Goal: Navigation & Orientation: Find specific page/section

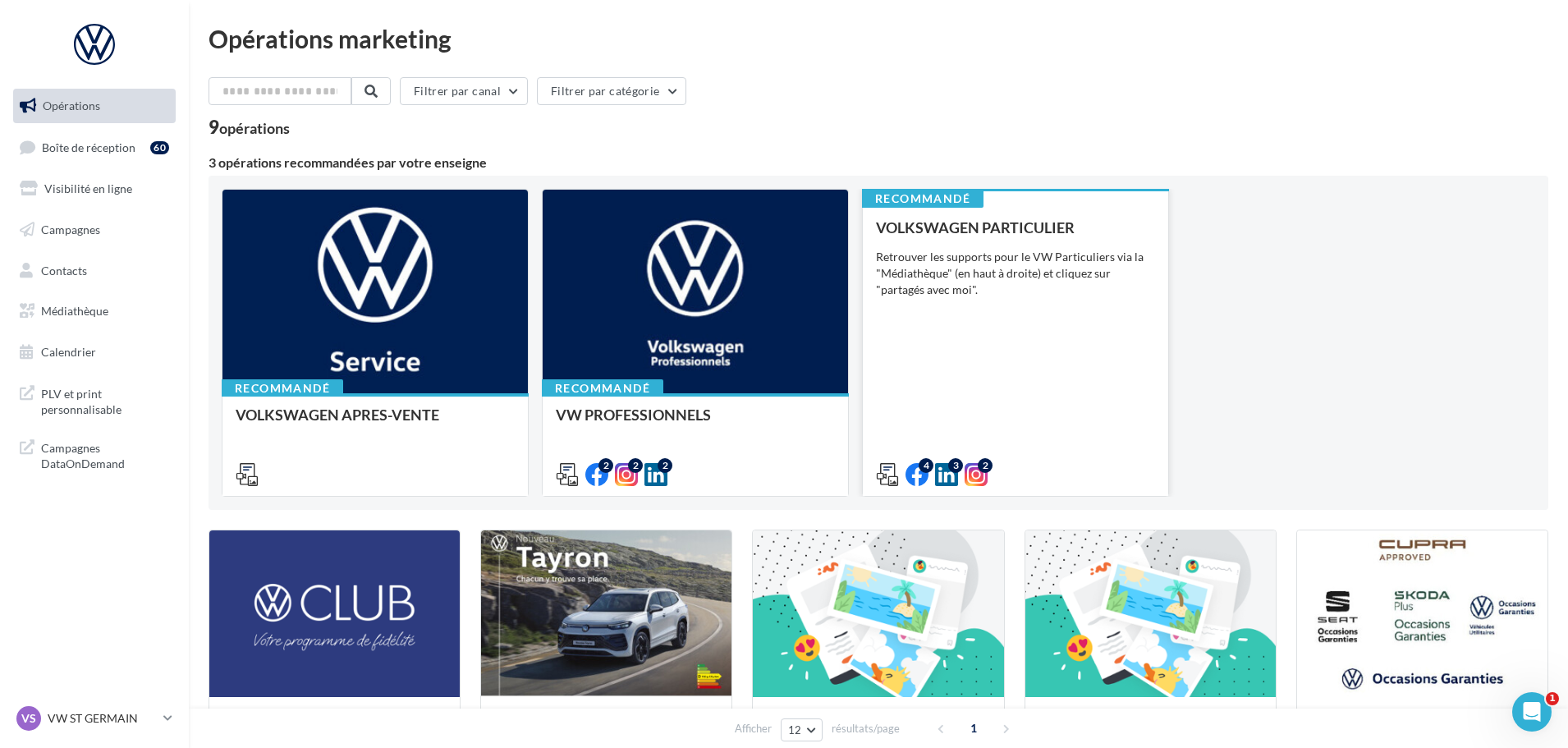
click at [1006, 333] on div "VOLKSWAGEN PARTICULIER Retrouver les supports pour le VW Particuliers via la "M…" at bounding box center [1015, 350] width 279 height 262
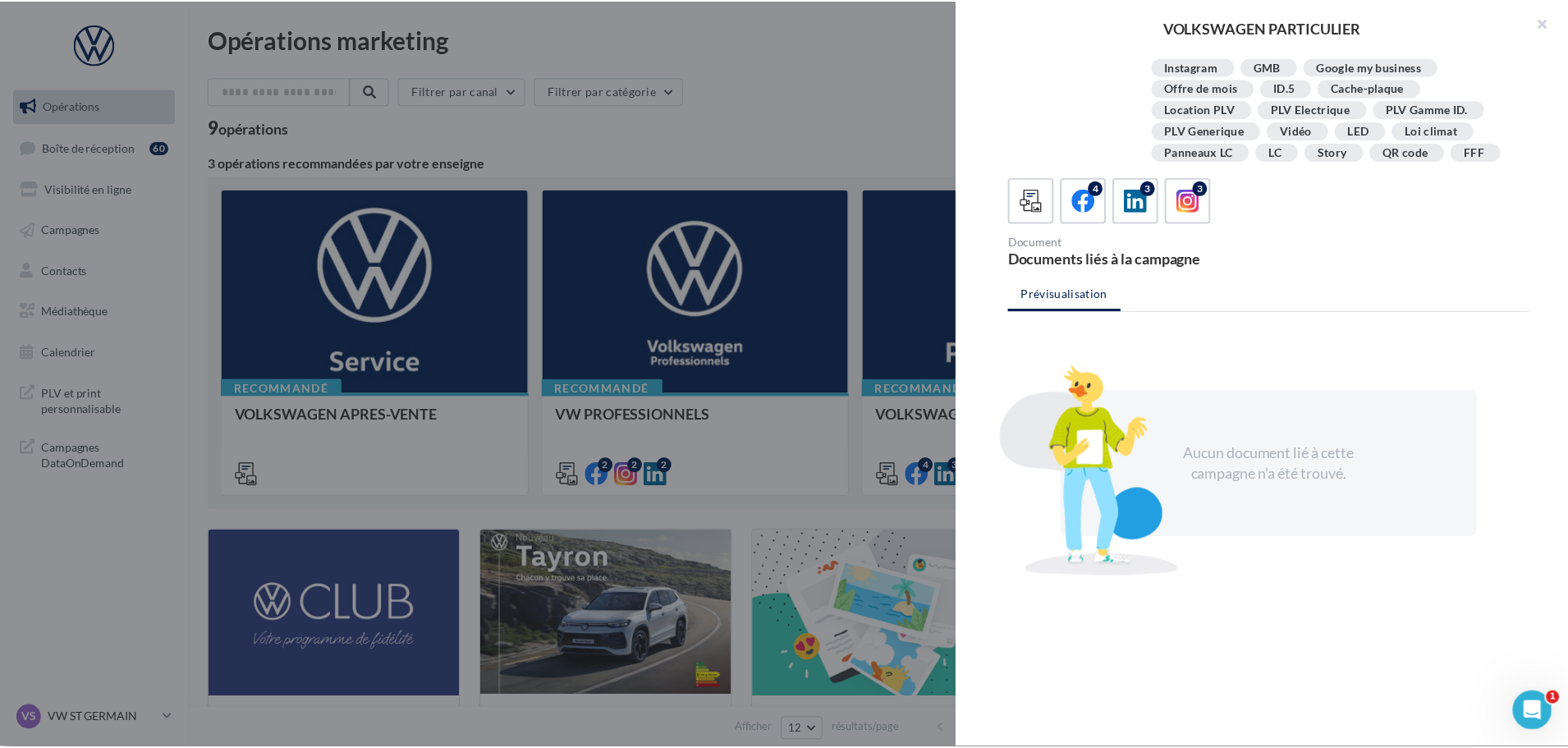
scroll to position [299, 0]
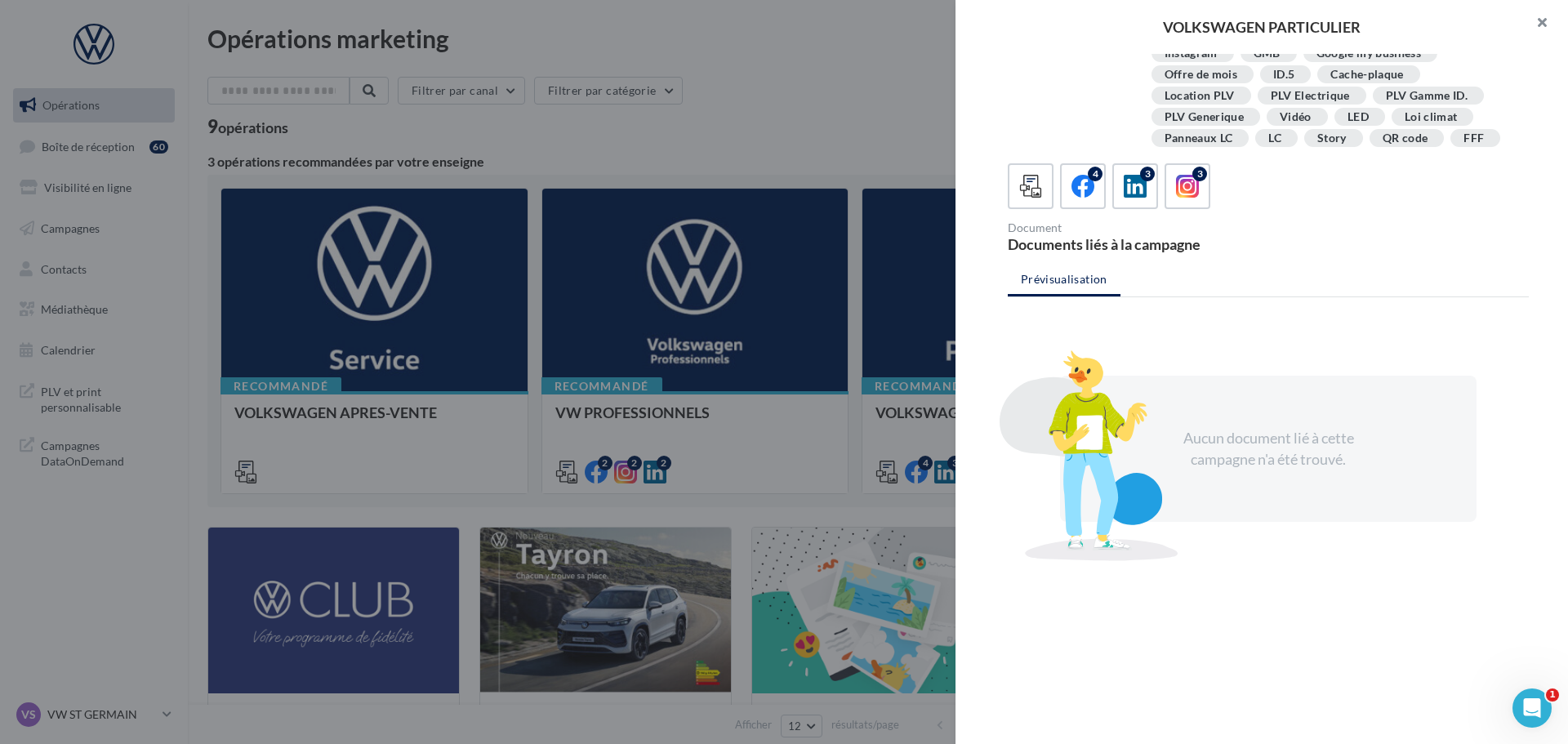
drag, startPoint x: 1543, startPoint y: 26, endPoint x: 1528, endPoint y: 26, distance: 15.0
click at [1542, 25] on button "button" at bounding box center [1535, 24] width 65 height 49
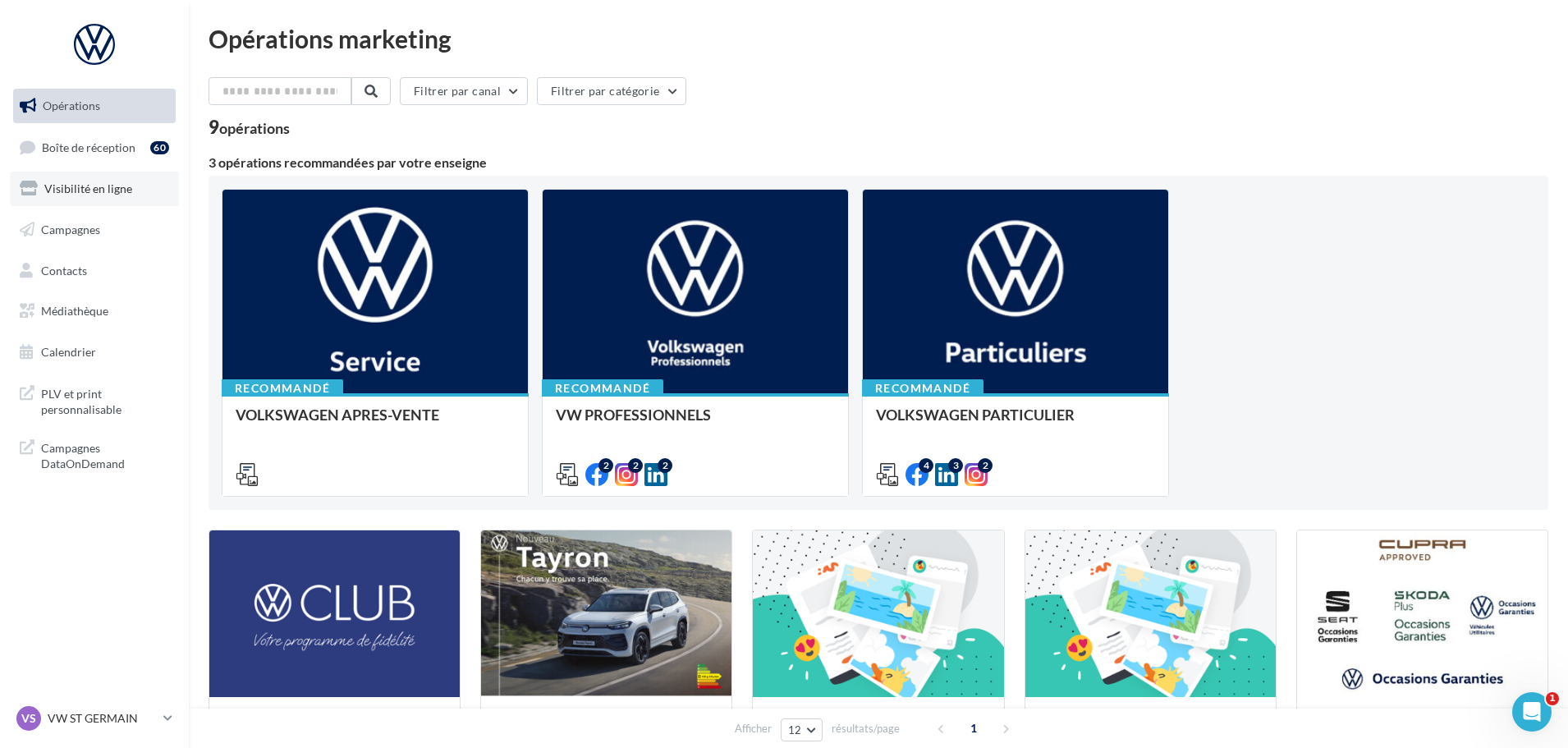
click at [111, 194] on span "Visibilité en ligne" at bounding box center [89, 188] width 88 height 14
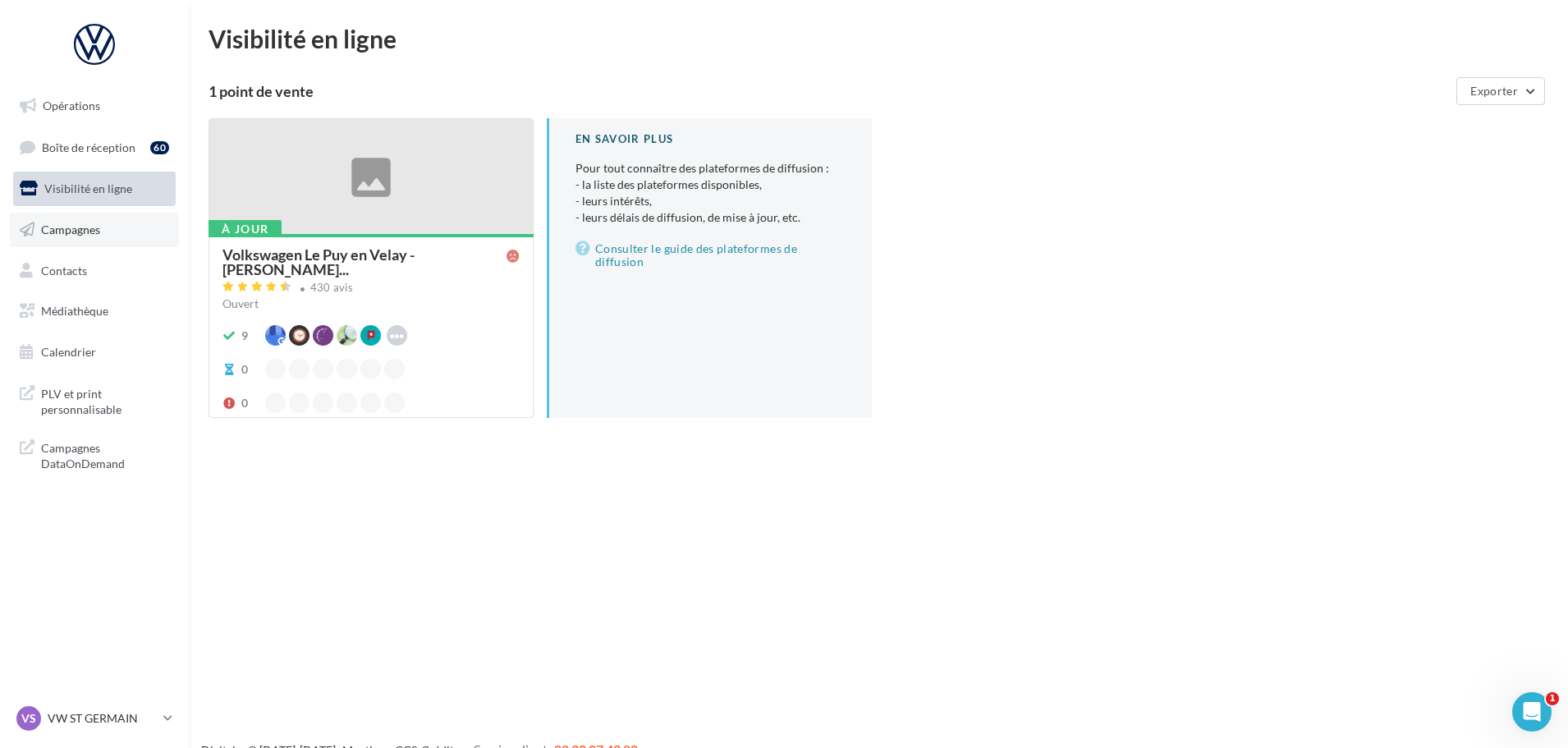
click at [111, 232] on link "Campagnes" at bounding box center [94, 229] width 169 height 35
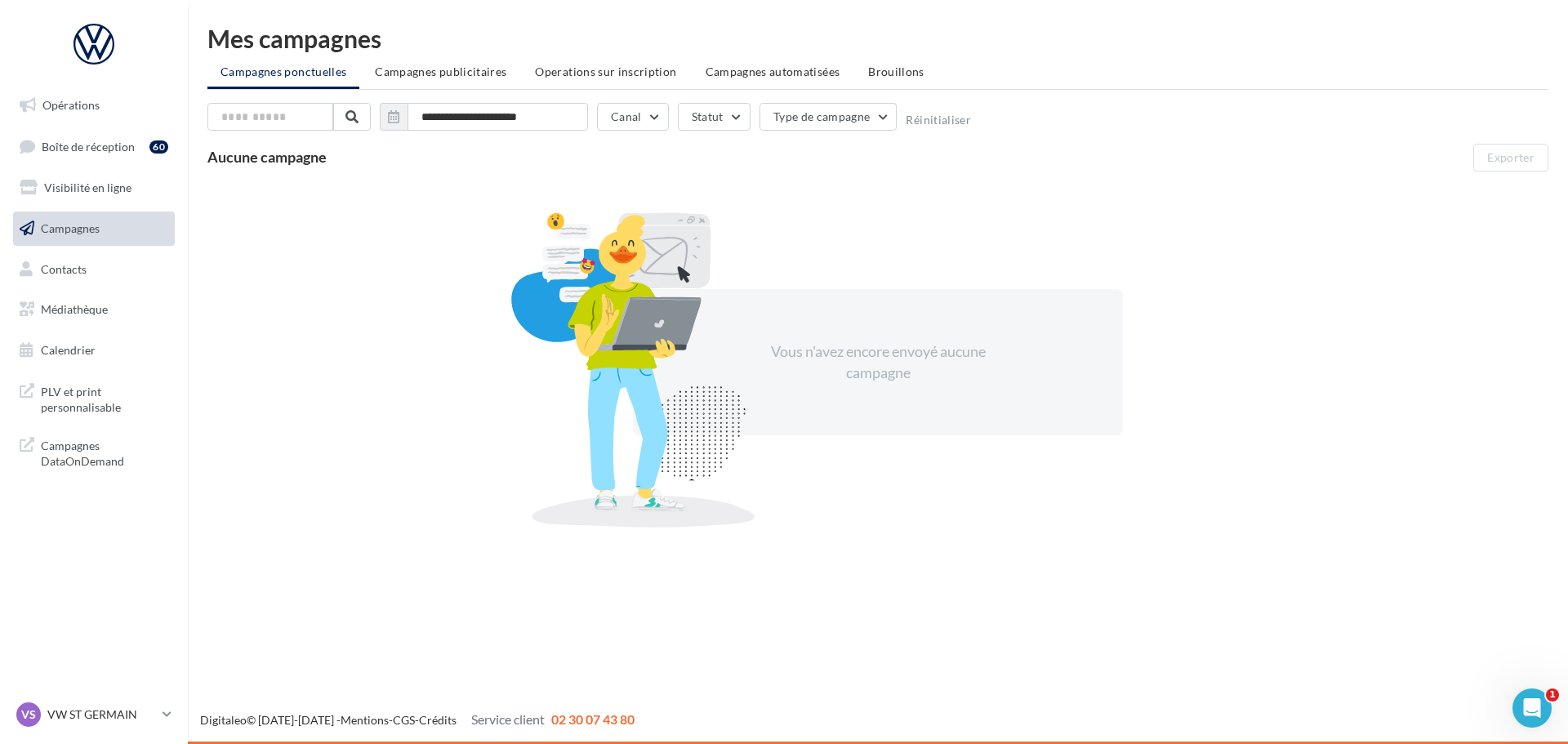
click at [106, 270] on link "Contacts" at bounding box center [94, 269] width 169 height 34
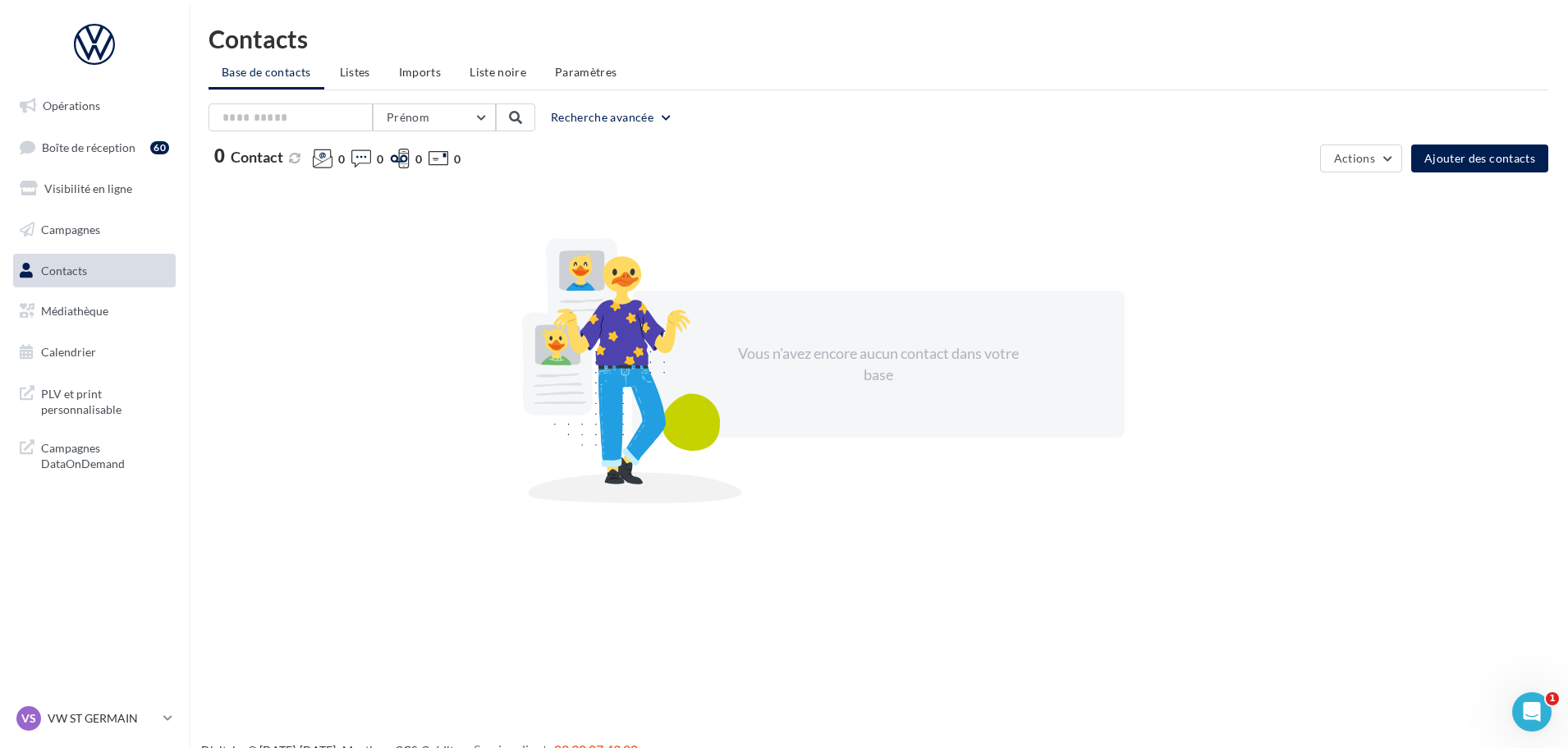
click at [110, 304] on link "Médiathèque" at bounding box center [94, 311] width 169 height 35
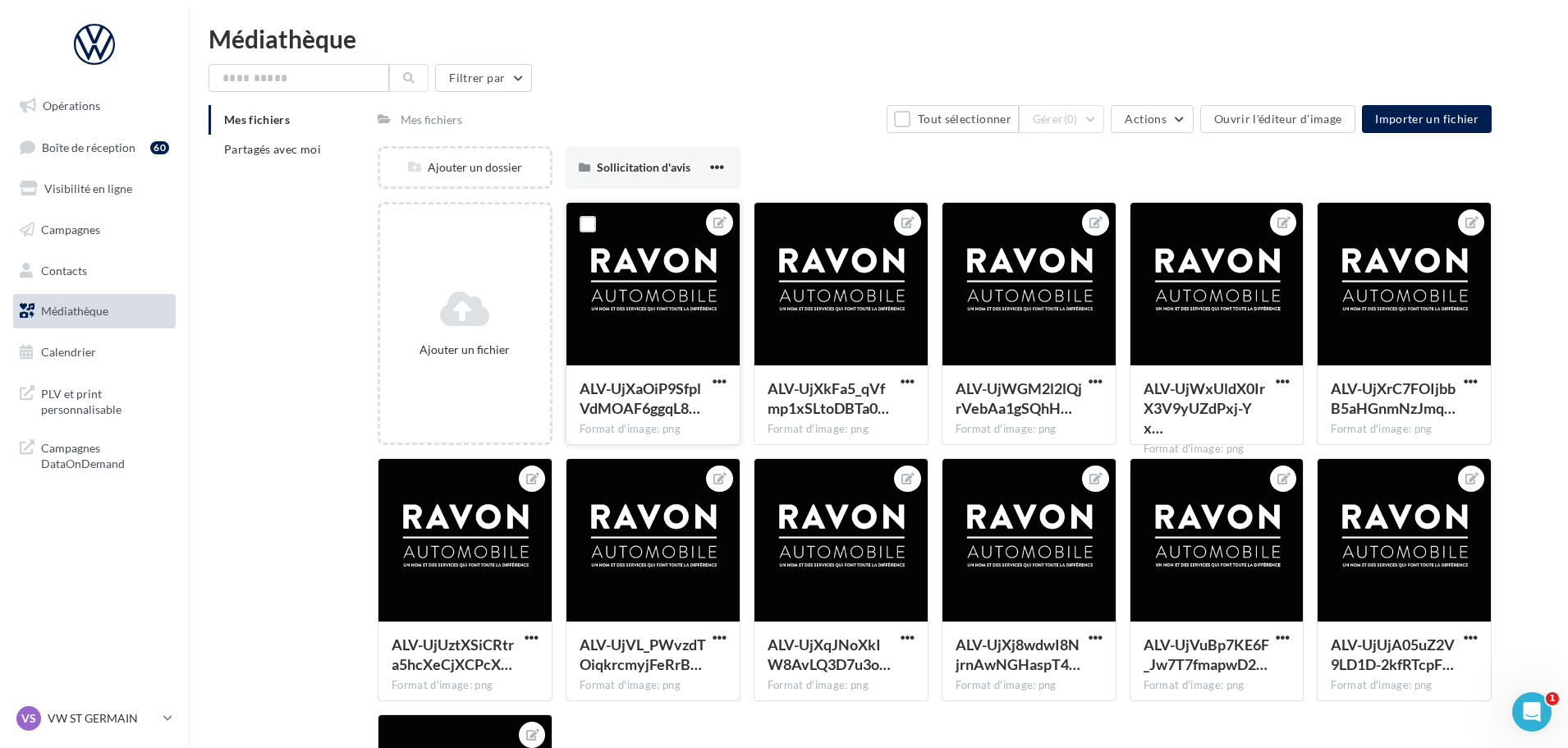
click at [670, 299] on div at bounding box center [653, 285] width 174 height 164
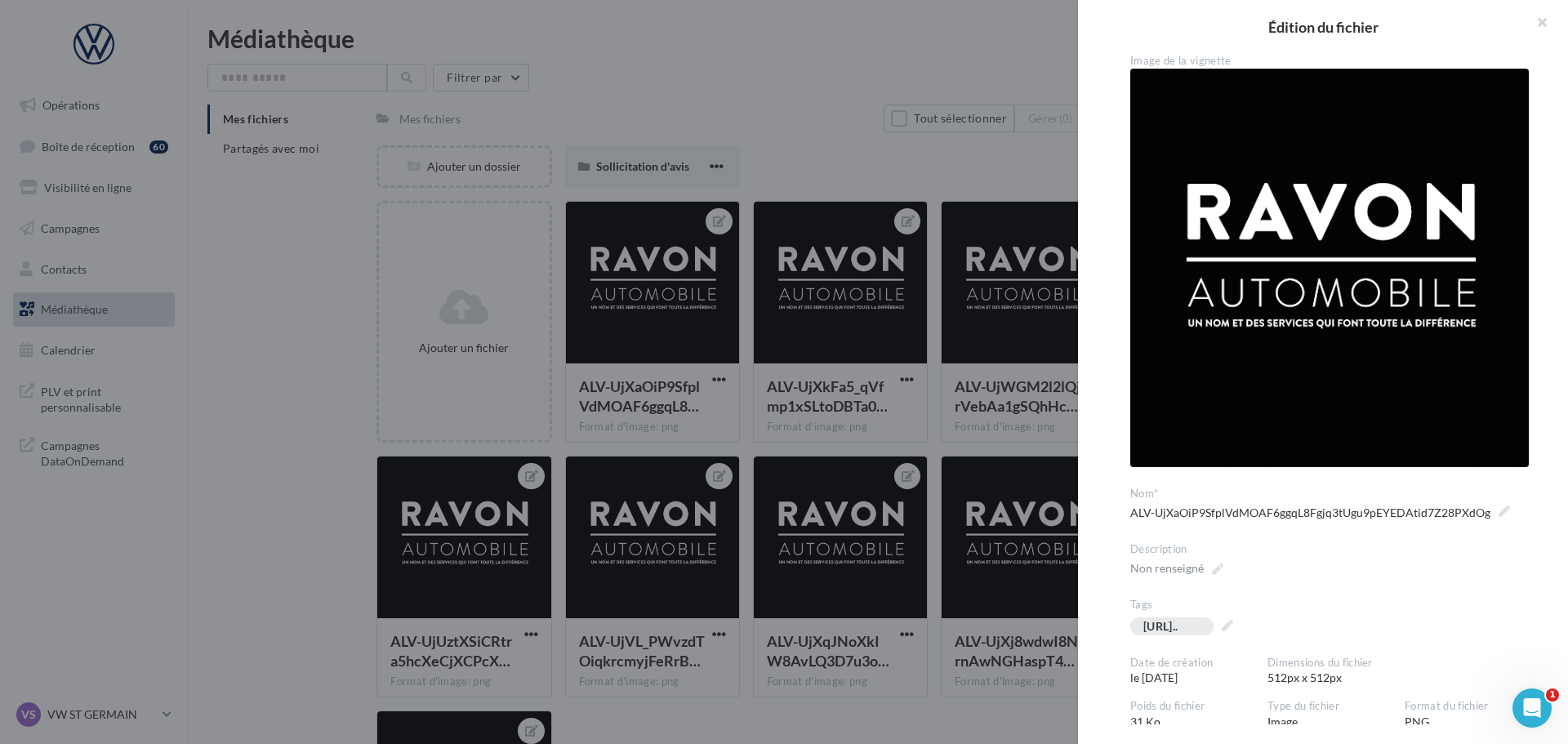
scroll to position [315, 0]
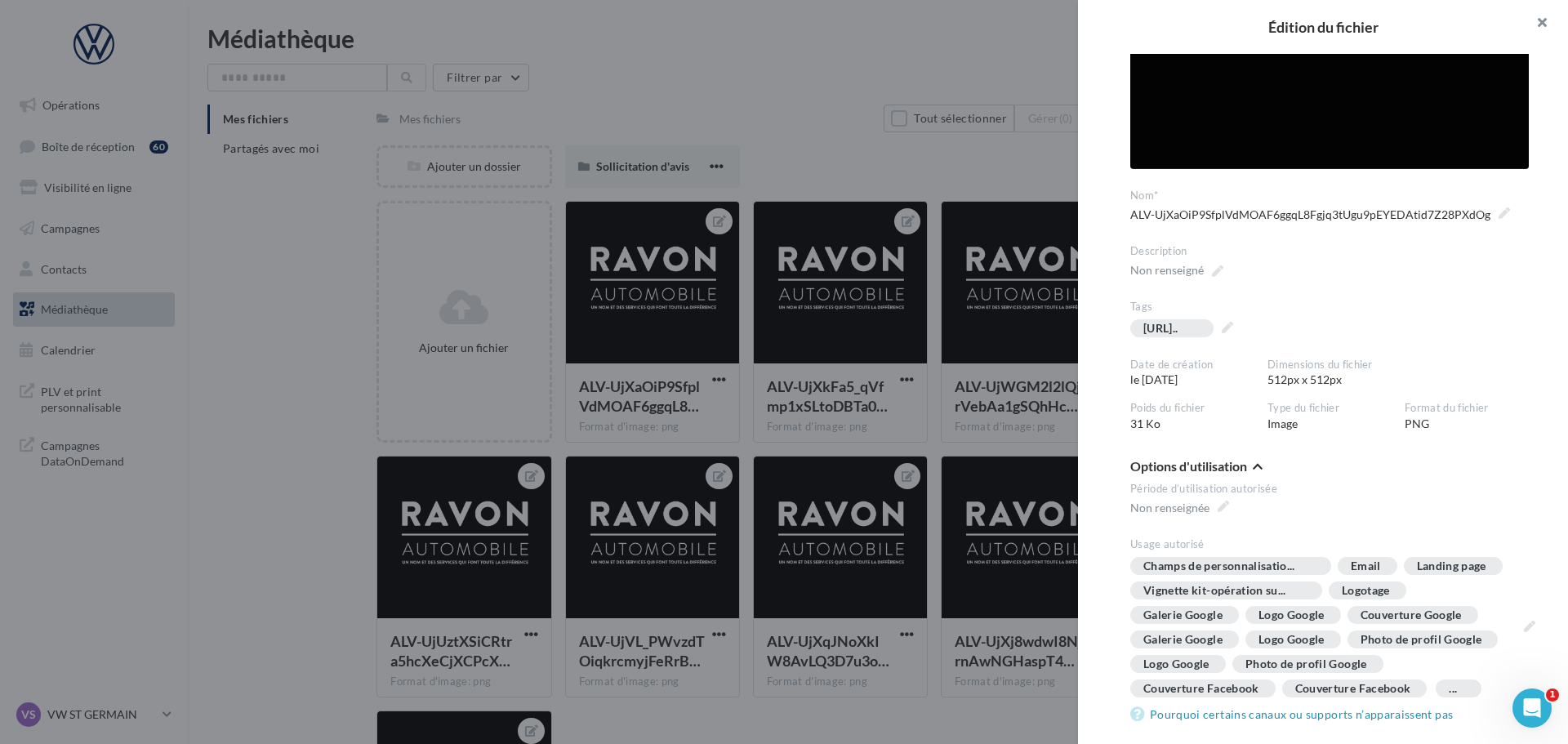
click at [1546, 22] on button "button" at bounding box center [1535, 24] width 65 height 49
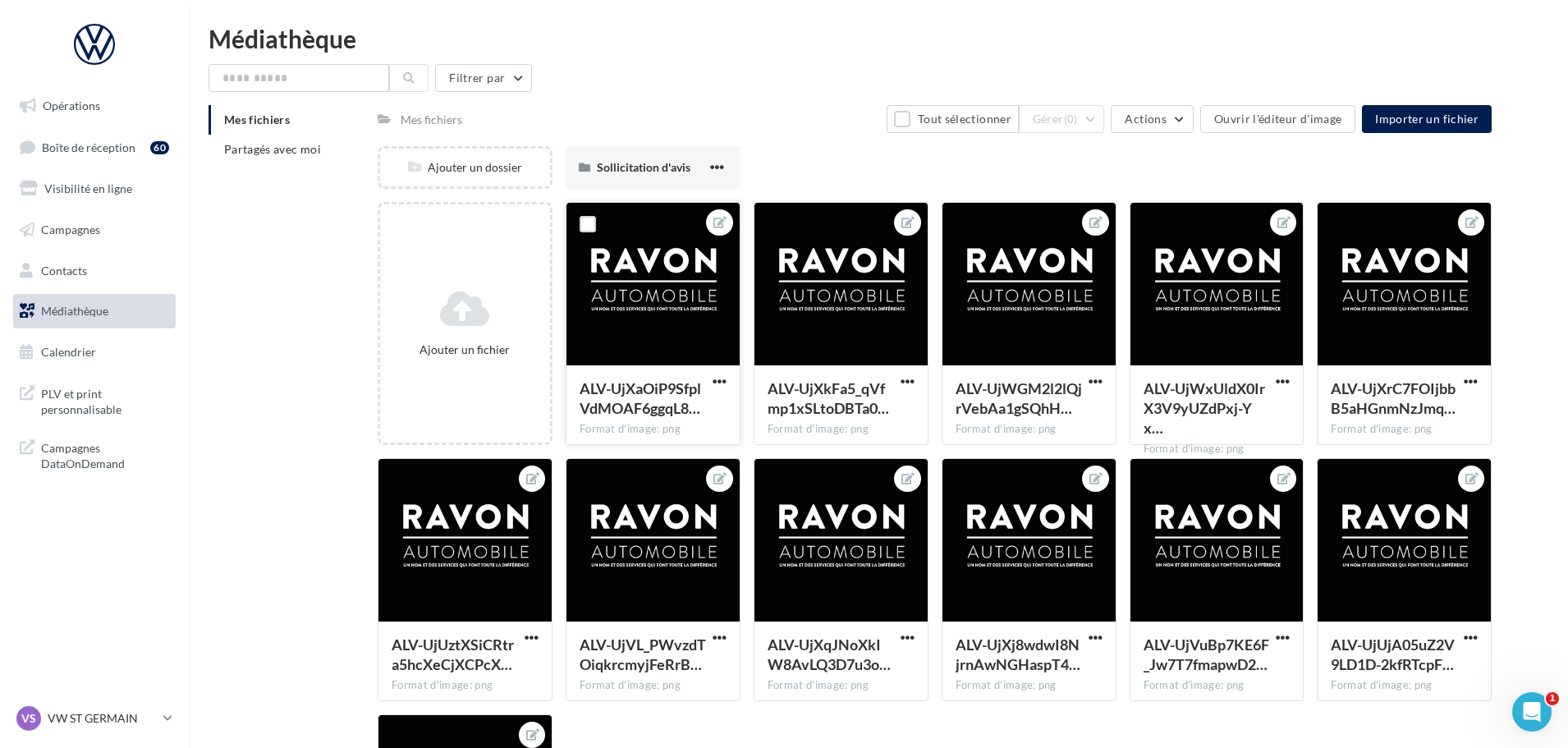
click at [642, 297] on div at bounding box center [653, 285] width 174 height 164
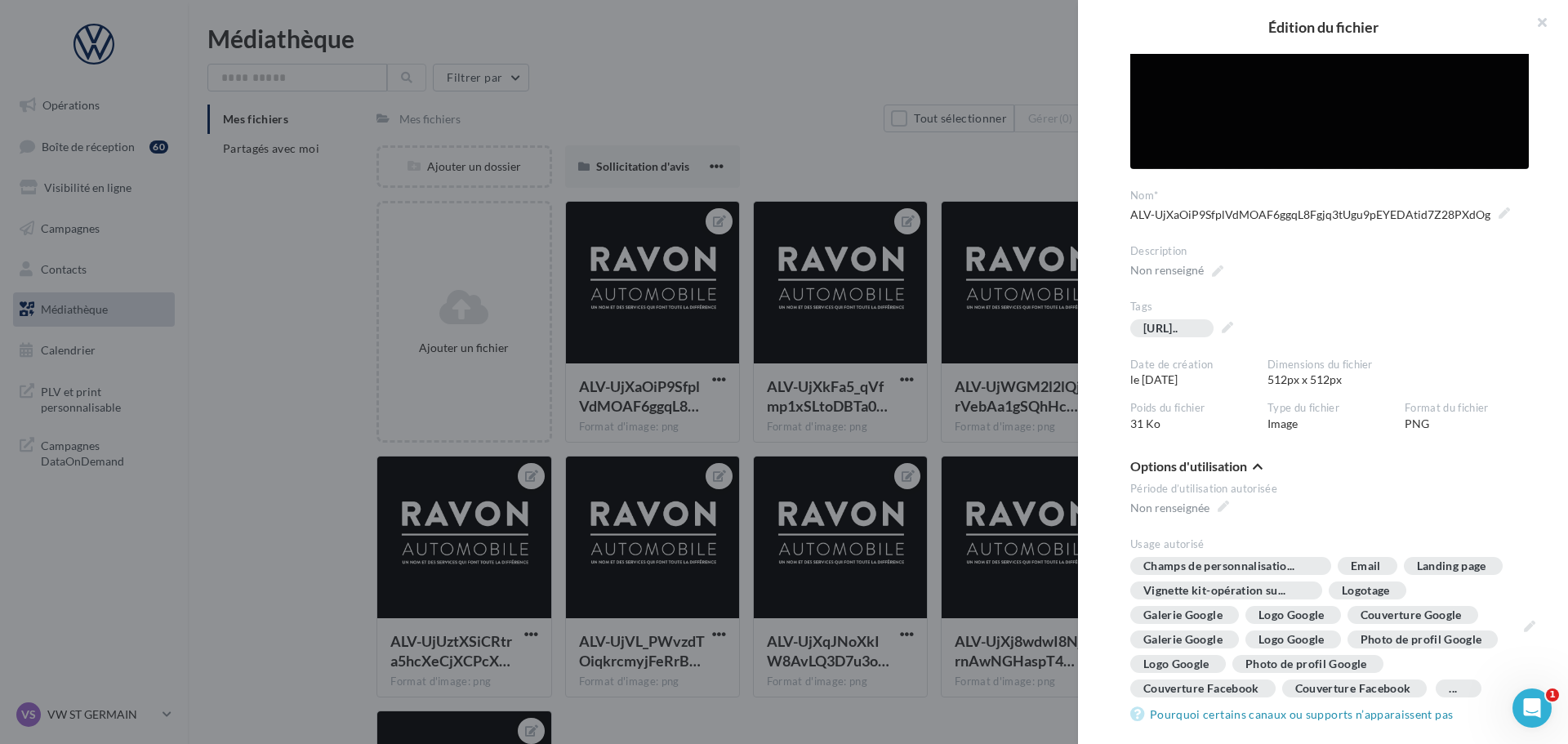
drag, startPoint x: 1545, startPoint y: 26, endPoint x: 1308, endPoint y: 113, distance: 252.5
click at [1542, 26] on button "button" at bounding box center [1535, 24] width 65 height 49
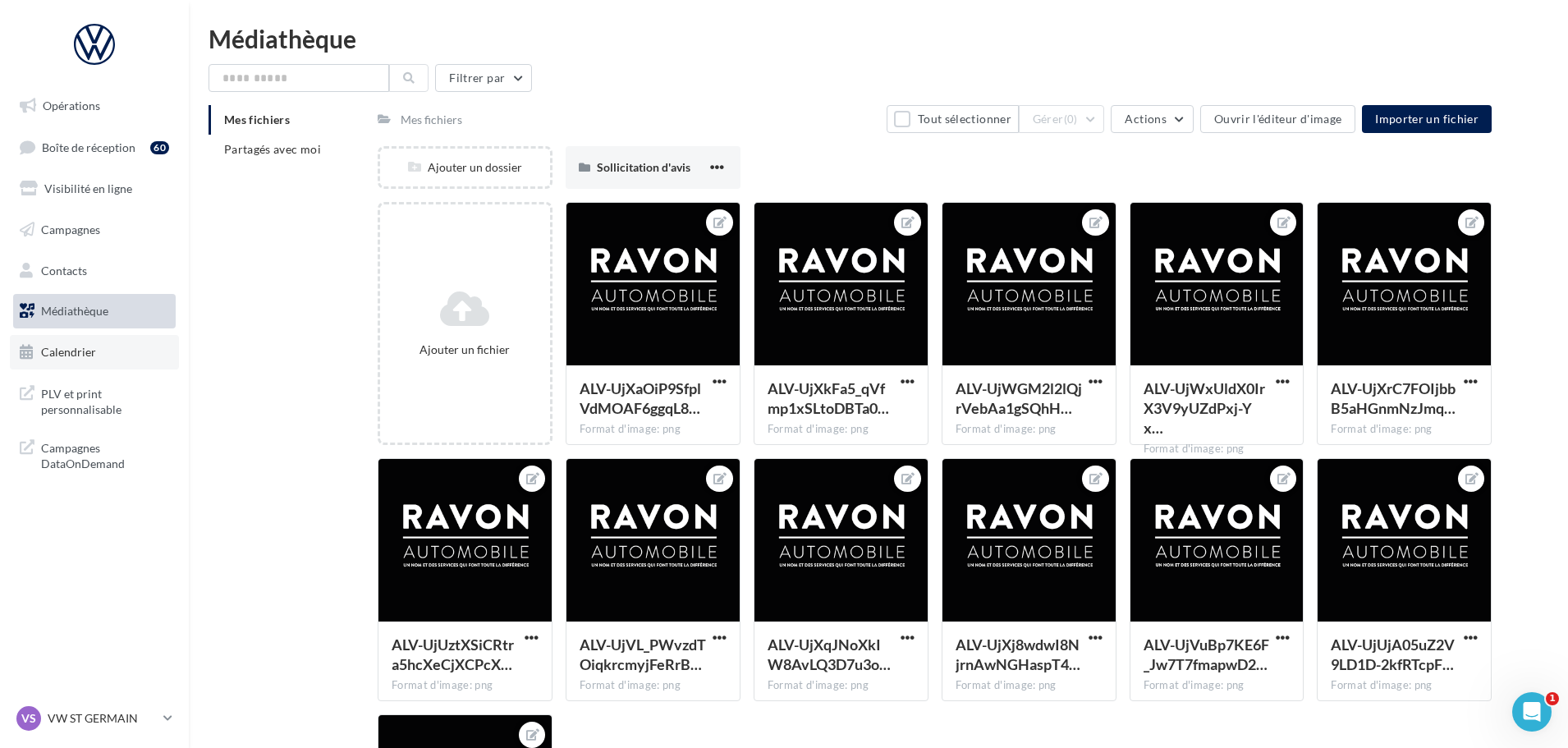
click at [56, 345] on span "Calendrier" at bounding box center [68, 352] width 55 height 14
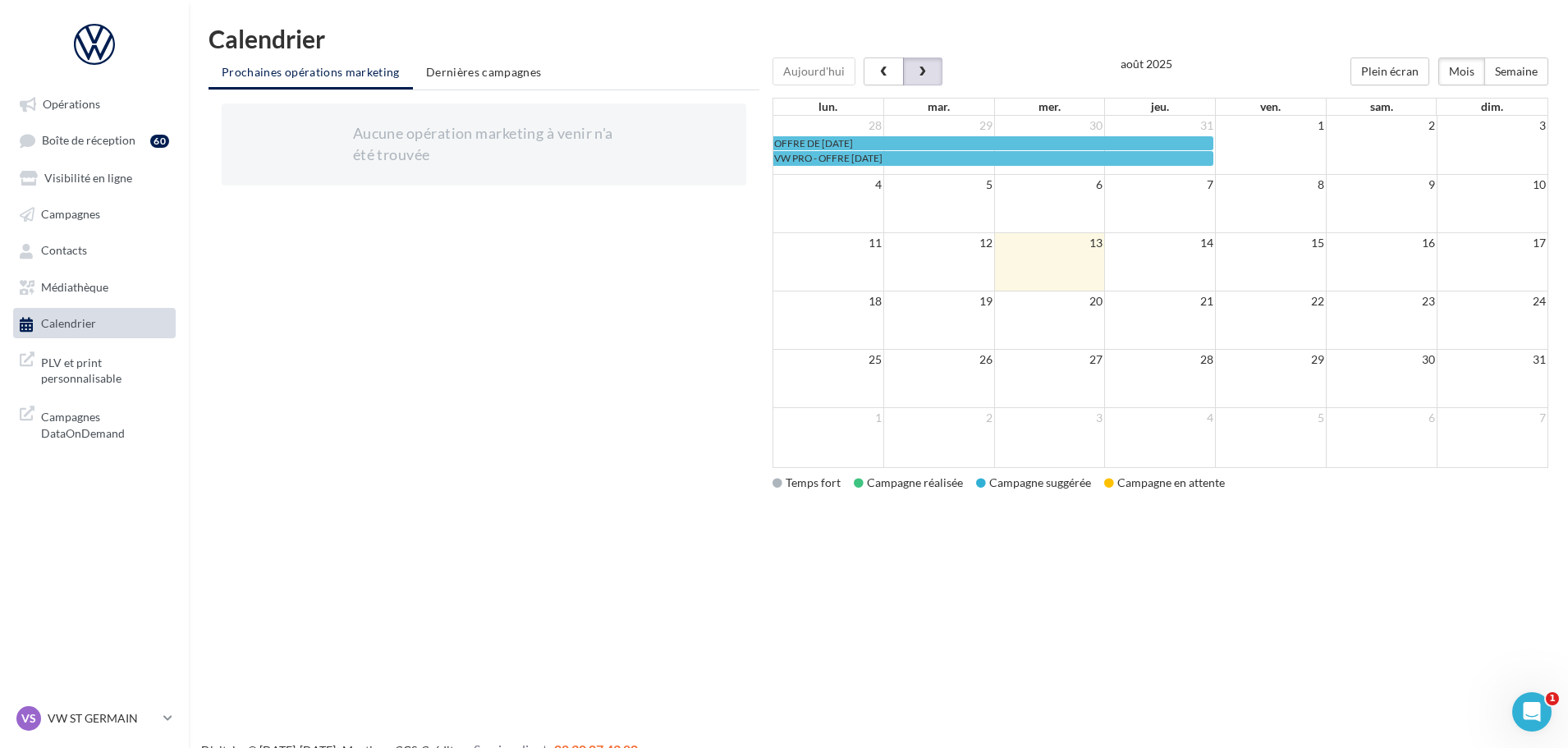
click at [930, 73] on button "button" at bounding box center [922, 71] width 40 height 28
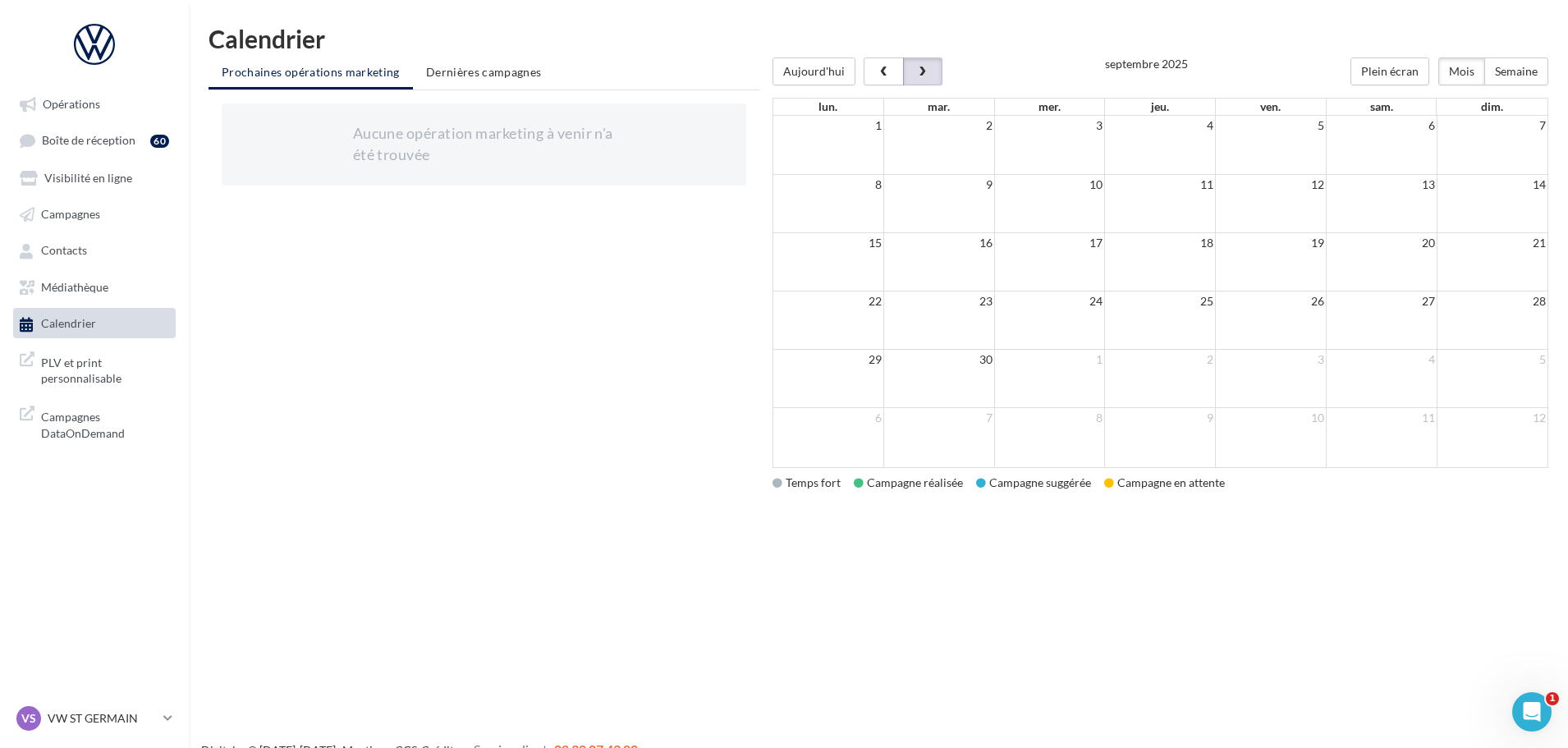
click at [930, 73] on button "button" at bounding box center [922, 71] width 40 height 28
click at [886, 64] on button "button" at bounding box center [883, 71] width 40 height 28
click at [916, 67] on span "button" at bounding box center [922, 73] width 14 height 12
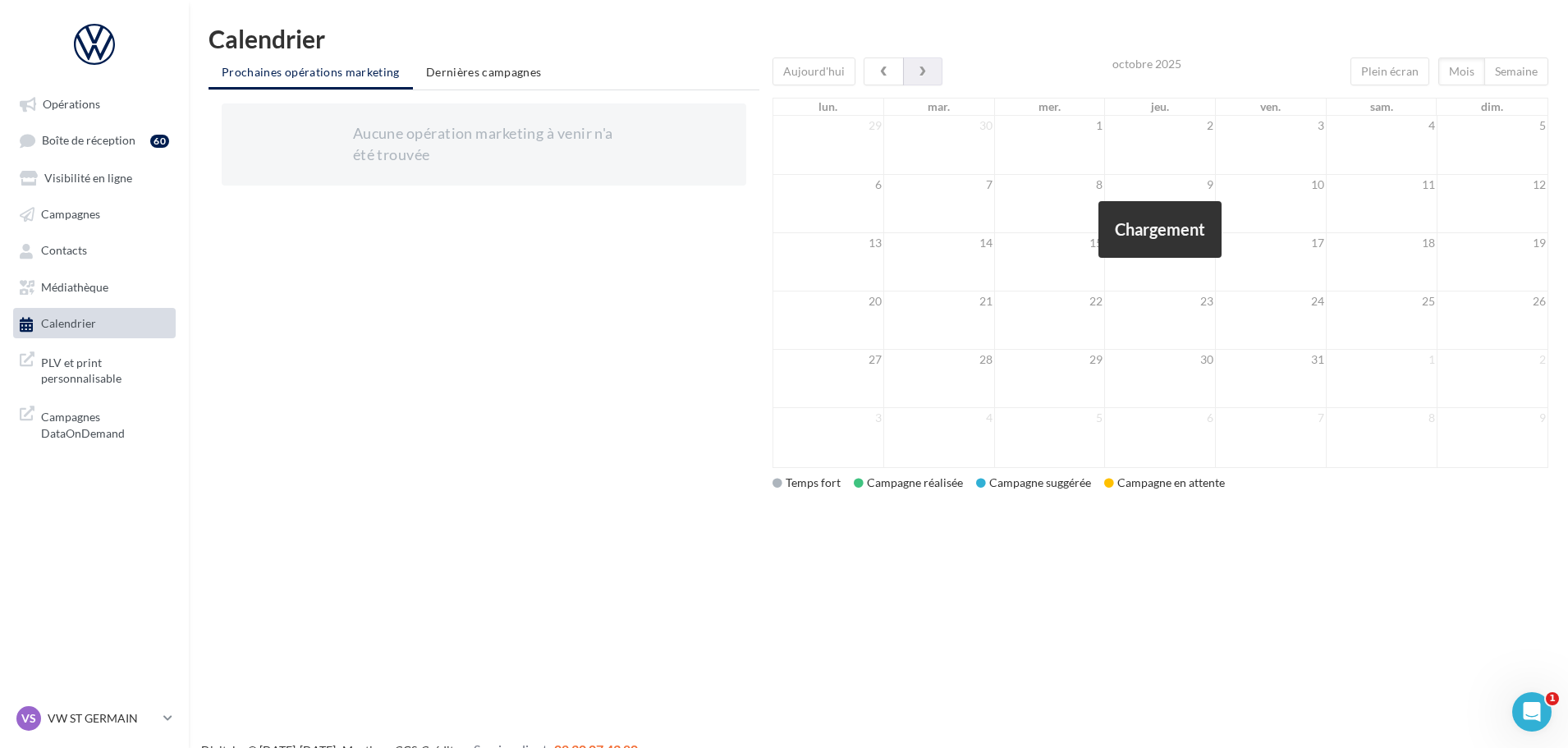
click at [913, 66] on div at bounding box center [1161, 262] width 776 height 411
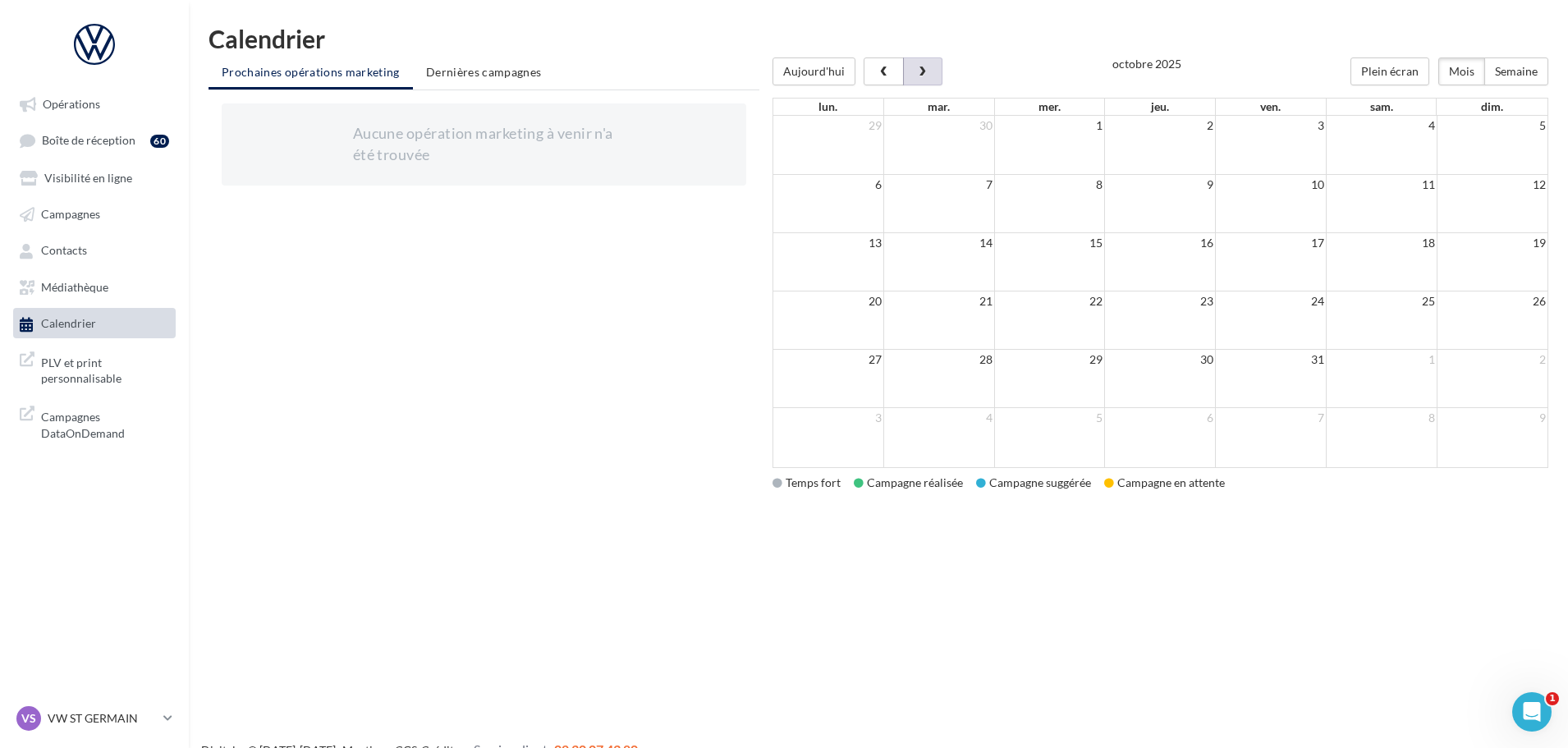
click at [913, 57] on div at bounding box center [1161, 57] width 776 height 0
click at [913, 64] on button "button" at bounding box center [922, 71] width 40 height 28
click at [134, 378] on span "PLV et print personnalisable" at bounding box center [105, 369] width 128 height 35
click at [118, 438] on span "Campagnes DataOnDemand" at bounding box center [105, 423] width 128 height 35
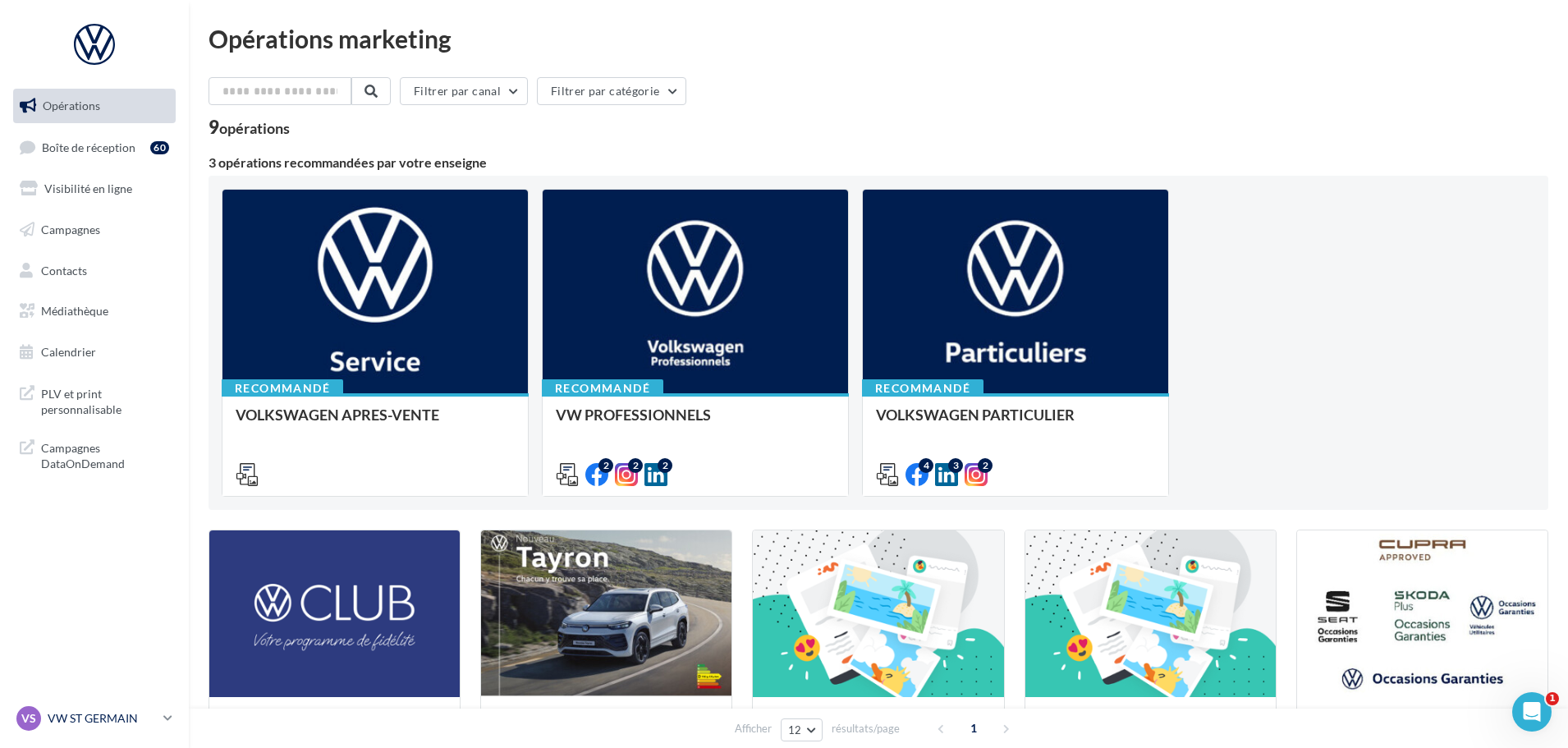
click at [116, 714] on p "VW ST GERMAIN" at bounding box center [102, 718] width 110 height 16
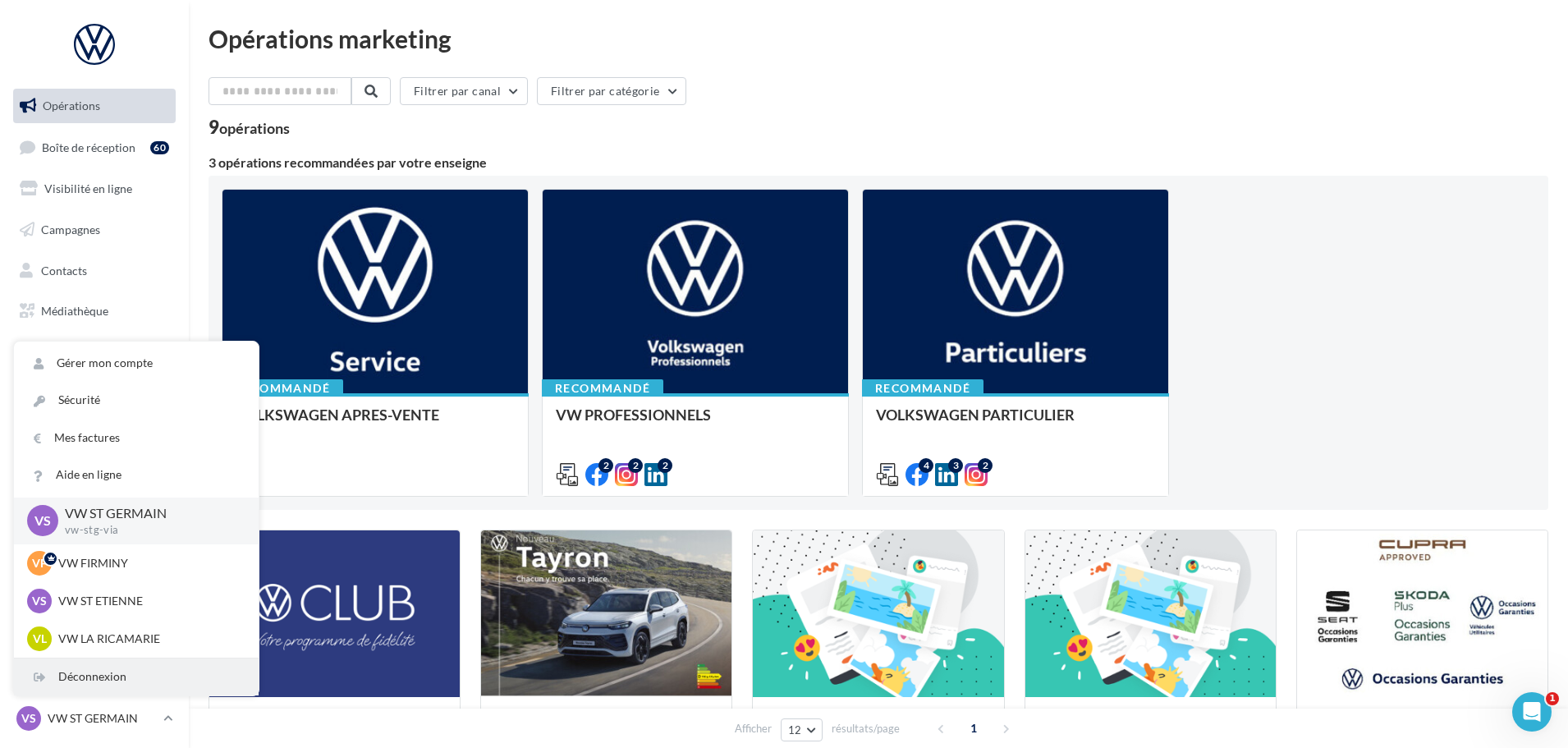
click at [153, 676] on div "Déconnexion" at bounding box center [137, 677] width 244 height 37
